Goal: Task Accomplishment & Management: Complete application form

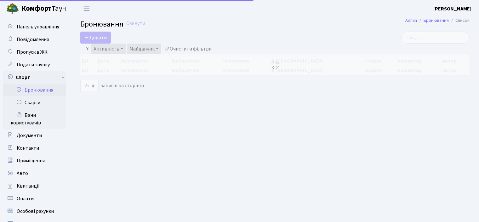
select select "25"
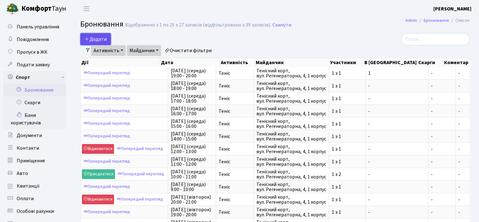
click at [100, 43] on button "Додати" at bounding box center [95, 39] width 31 height 12
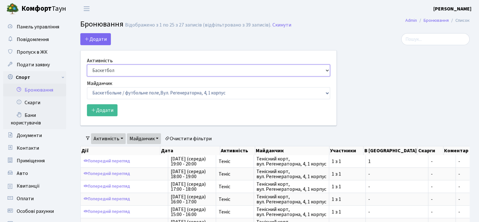
click at [105, 67] on select "Баскетбол Волейбол Йога Катання на роликах Настільний теніс Теніс Футбол Фітнес" at bounding box center [208, 70] width 243 height 12
select select "1"
click at [87, 64] on select "Баскетбол Волейбол Йога Катання на роликах Настільний теніс Теніс Футбол Фітнес" at bounding box center [208, 70] width 243 height 12
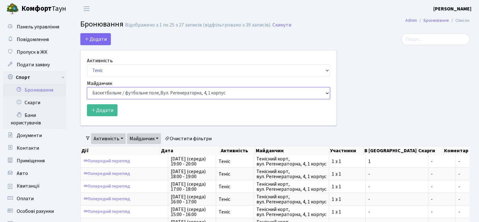
click at [108, 93] on select "Баскетбольне / футбольне поле, Вул. Регенераторна, 4, 1 корпус Баскетбольне пол…" at bounding box center [208, 93] width 243 height 12
select select "1"
click at [87, 87] on select "Баскетбольне / футбольне поле, Вул. Регенераторна, 4, 1 корпус Баскетбольне пол…" at bounding box center [208, 93] width 243 height 12
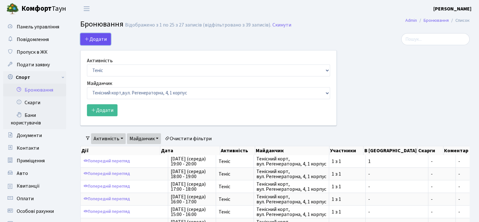
click at [94, 40] on button "Додати" at bounding box center [95, 39] width 31 height 12
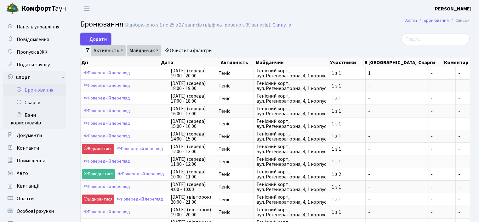
click at [93, 37] on button "Додати" at bounding box center [95, 39] width 31 height 12
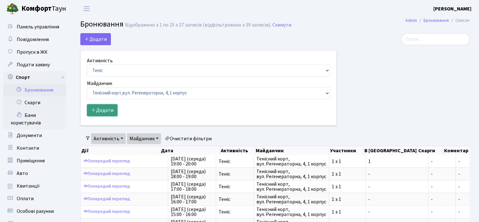
click at [105, 112] on button "Додати" at bounding box center [102, 110] width 31 height 12
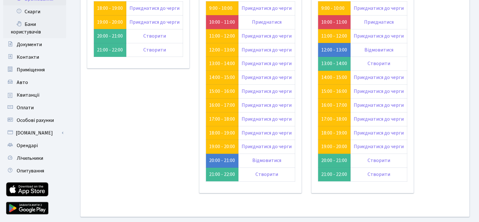
scroll to position [59, 0]
